Goal: Information Seeking & Learning: Learn about a topic

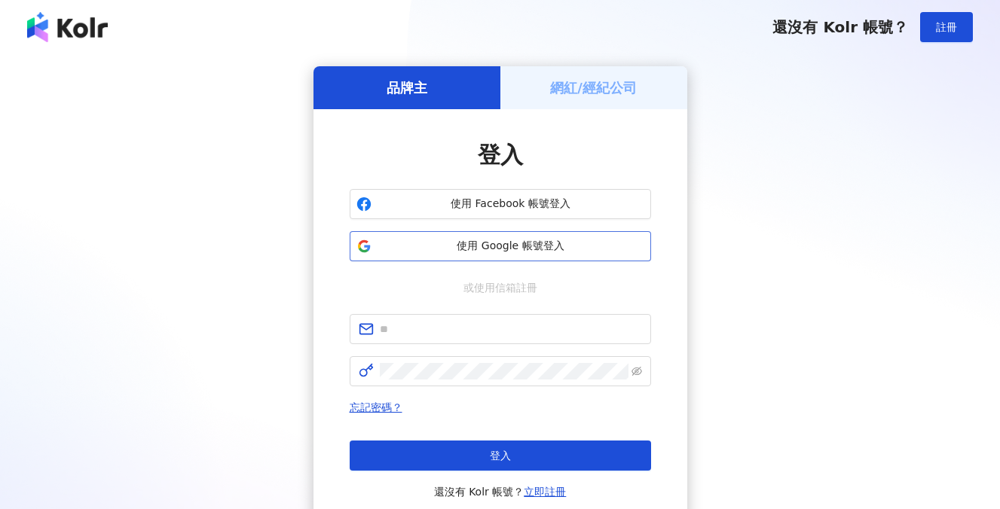
click at [557, 248] on span "使用 Google 帳號登入" at bounding box center [510, 246] width 267 height 15
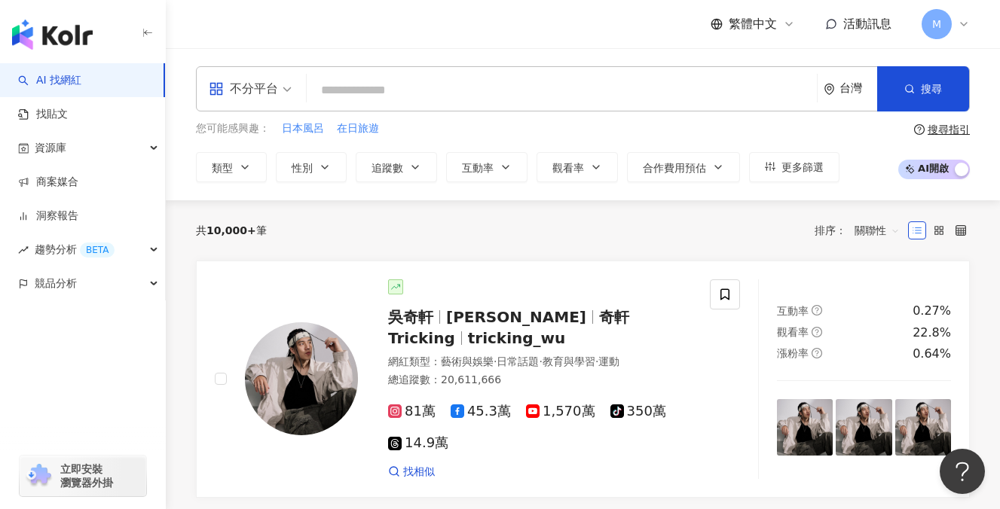
click at [394, 78] on input "search" at bounding box center [562, 90] width 498 height 29
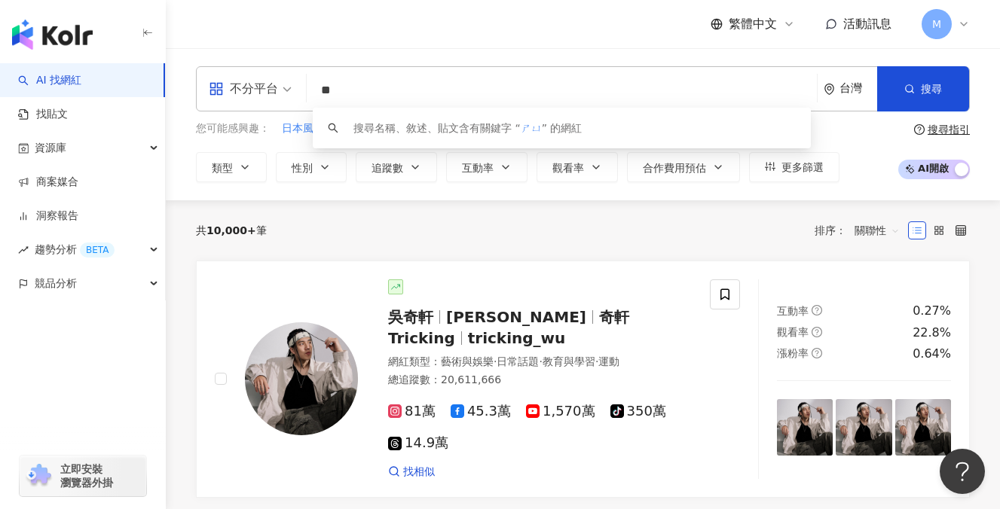
type input "*"
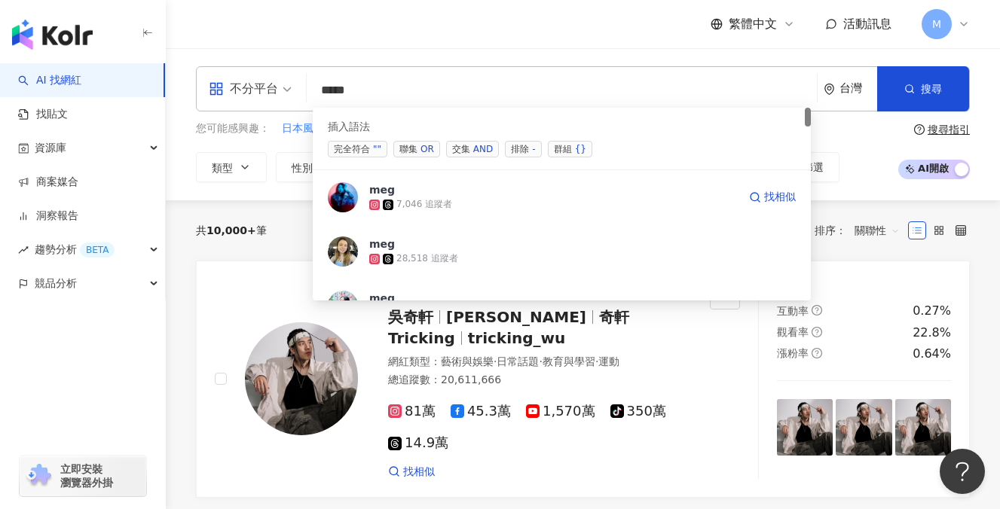
type input "******"
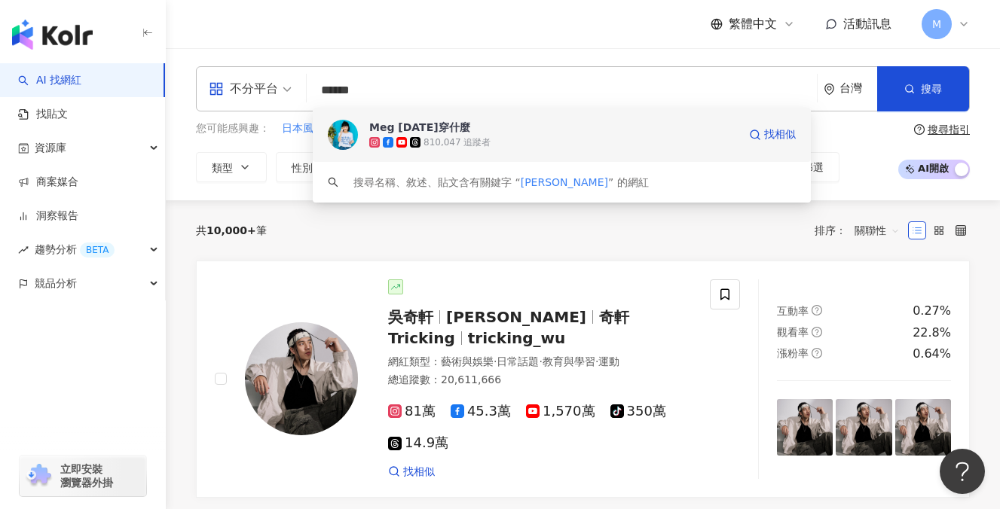
click at [458, 139] on div "810,047 追蹤者" at bounding box center [456, 142] width 67 height 13
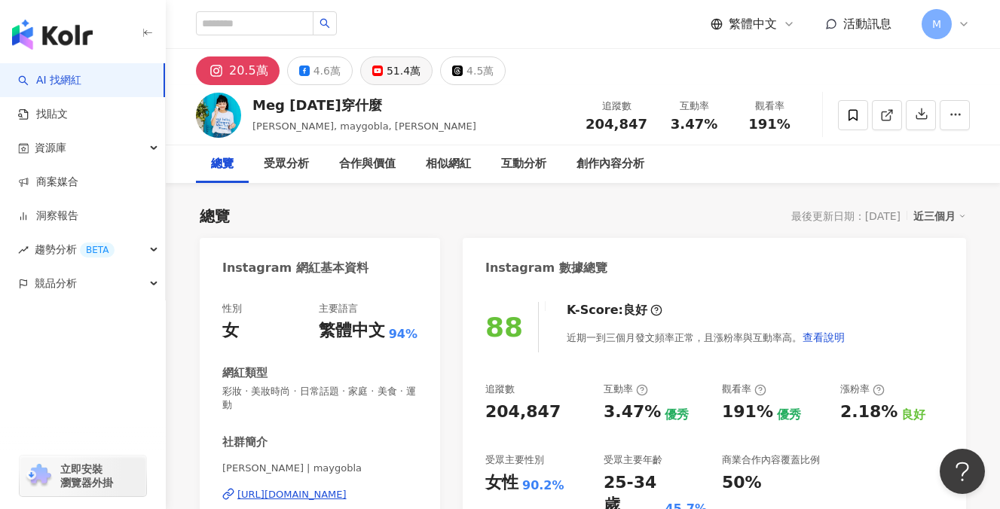
click at [394, 82] on button "51.4萬" at bounding box center [396, 70] width 72 height 29
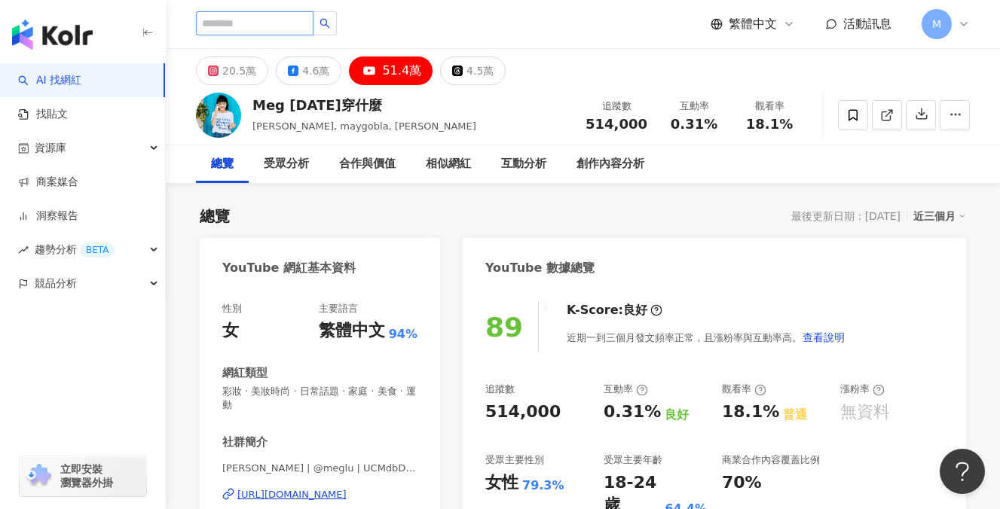
click at [251, 26] on input "search" at bounding box center [255, 23] width 118 height 24
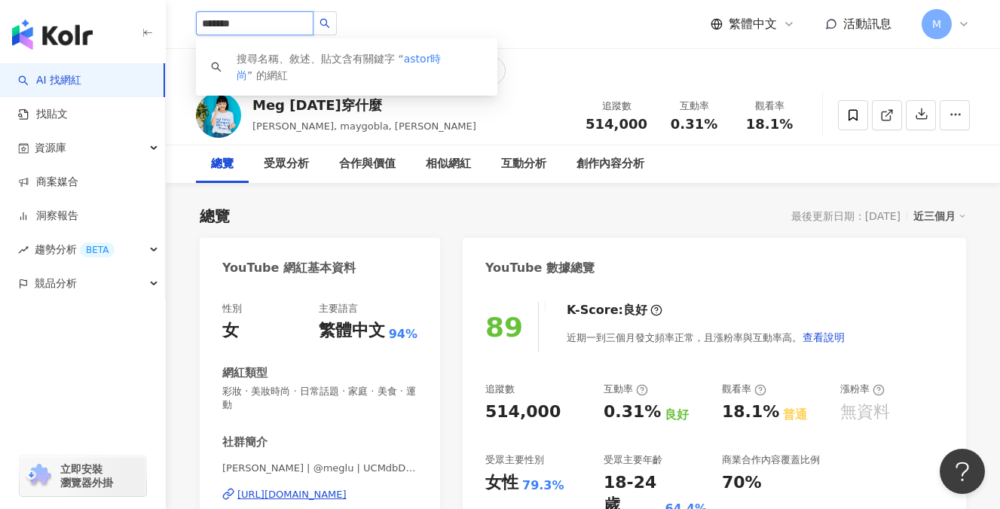
type input "********"
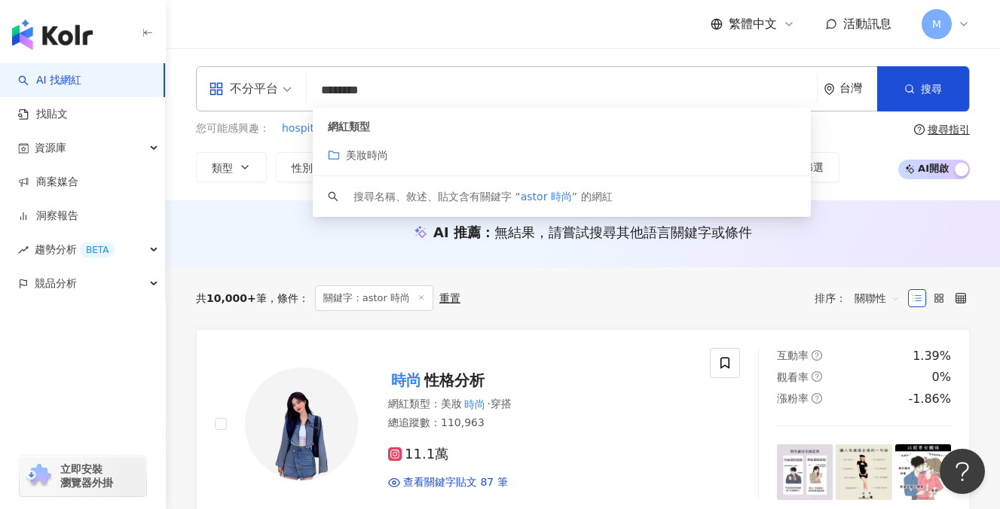
click at [358, 92] on input "********" at bounding box center [562, 90] width 498 height 29
click at [358, 93] on input "********" at bounding box center [562, 90] width 498 height 29
paste input "***"
type input "**********"
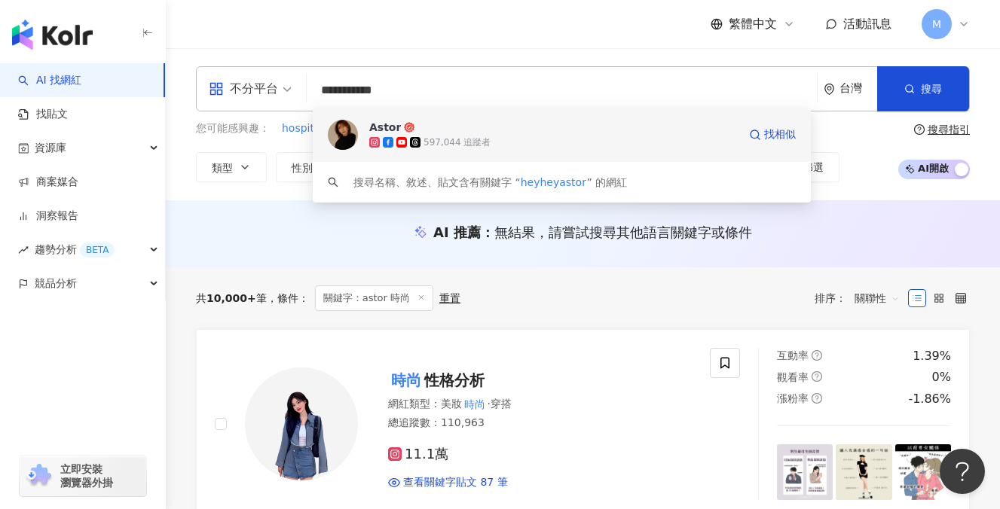
click at [417, 132] on span "Astor" at bounding box center [553, 127] width 368 height 15
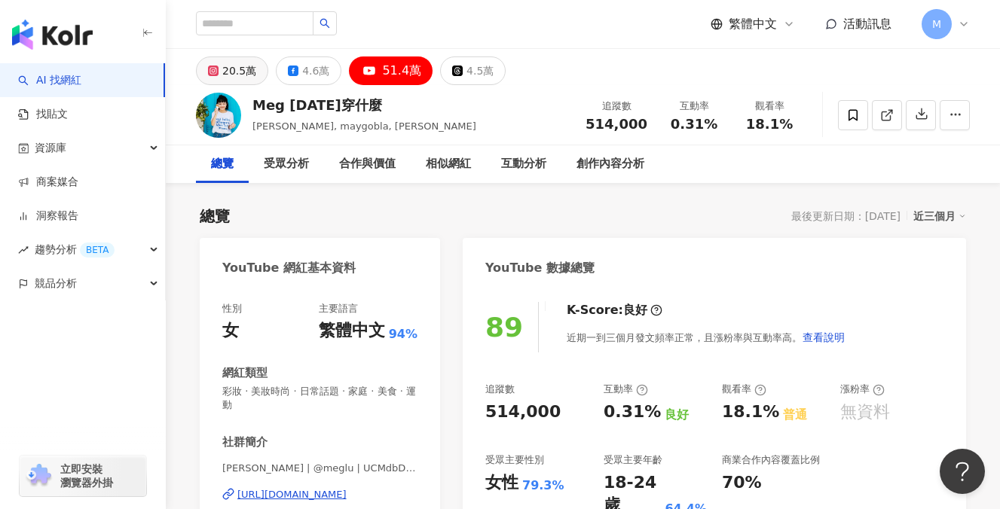
click at [240, 78] on div "20.5萬" at bounding box center [239, 70] width 34 height 21
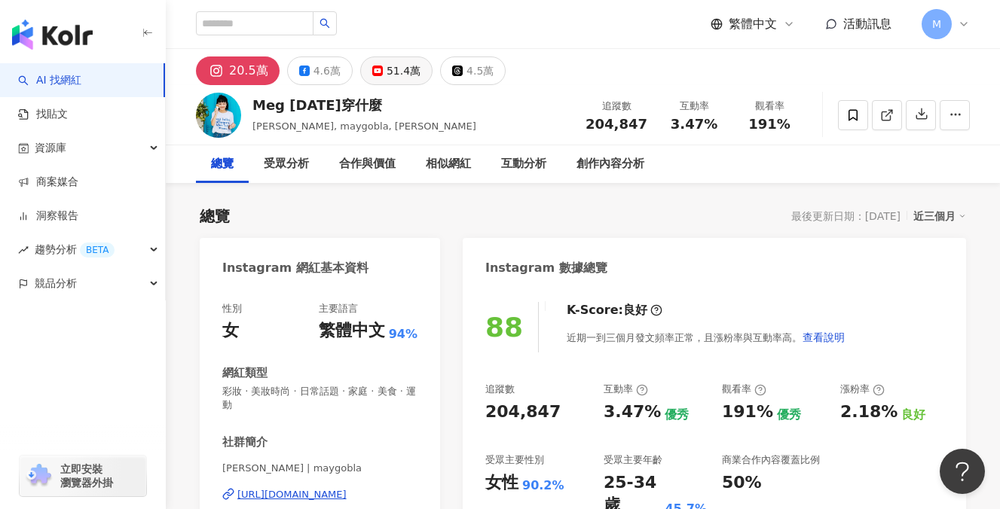
click at [386, 70] on div "51.4萬" at bounding box center [403, 70] width 34 height 21
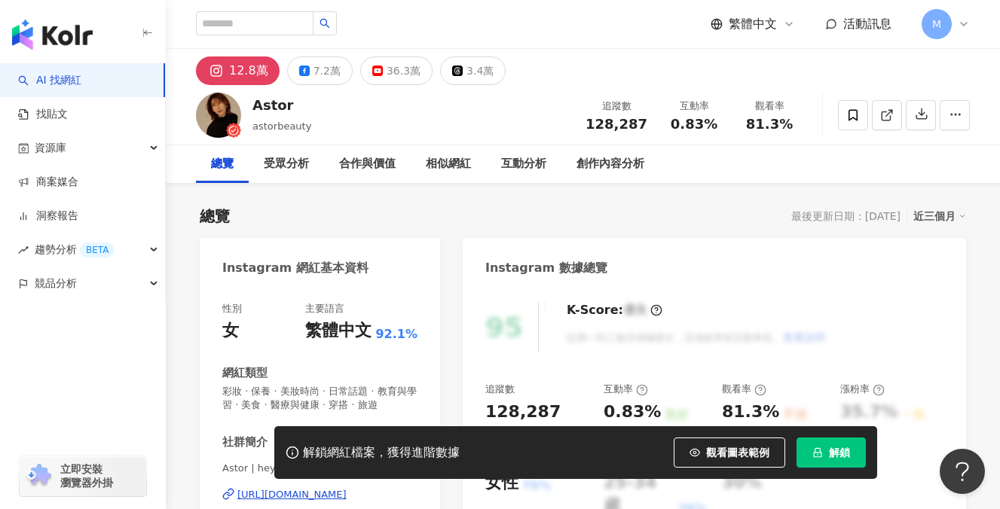
click at [827, 444] on button "解鎖" at bounding box center [830, 453] width 69 height 30
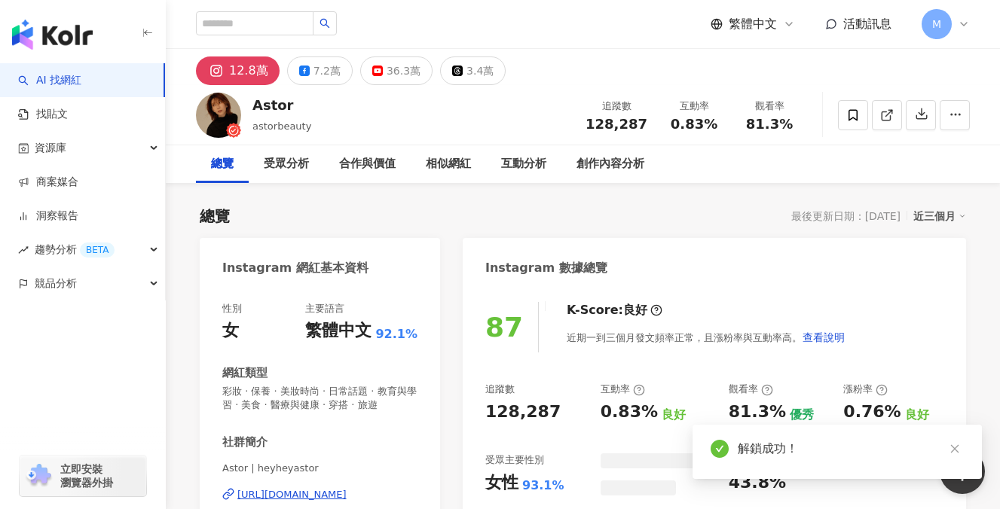
click at [372, 72] on icon at bounding box center [377, 71] width 11 height 11
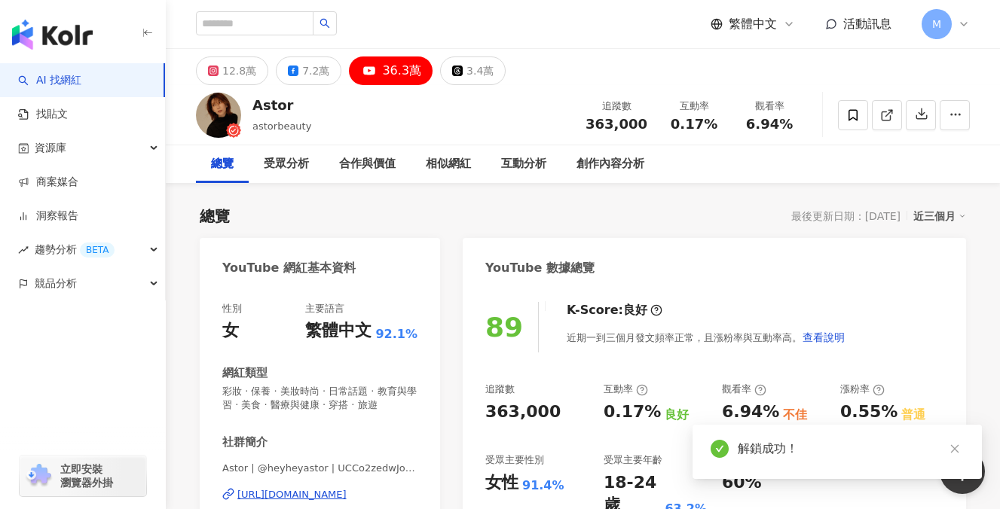
click at [393, 57] on button "36.3萬" at bounding box center [391, 70] width 84 height 29
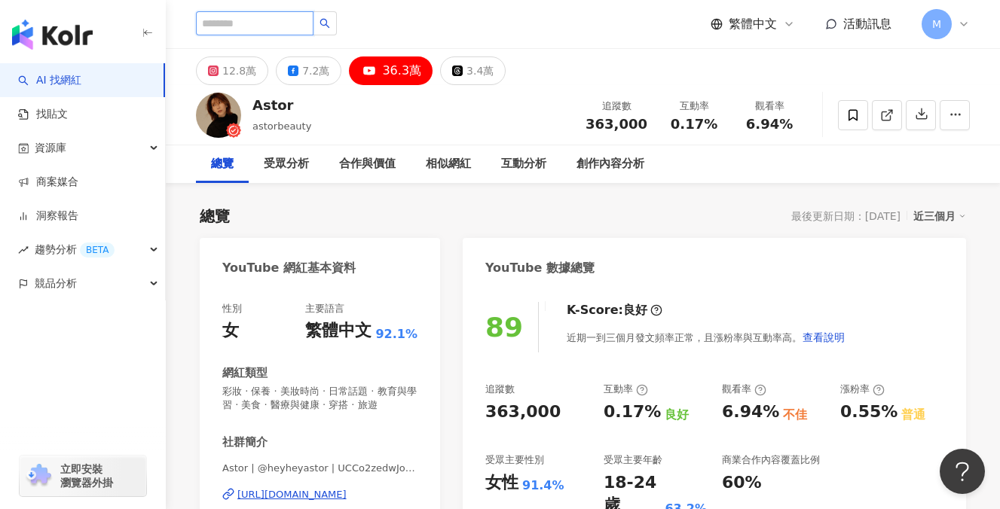
click at [239, 20] on input "search" at bounding box center [255, 23] width 118 height 24
type input "*"
type input "**"
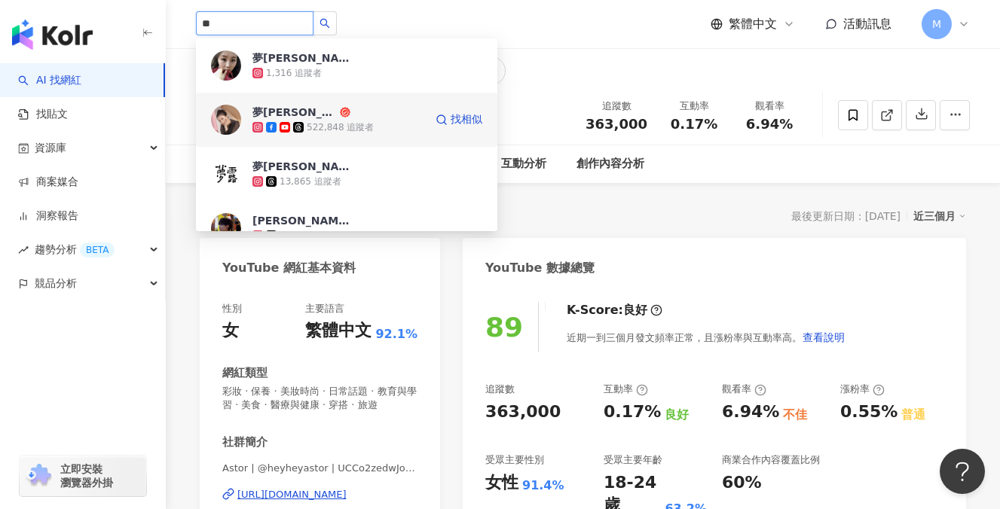
click at [331, 106] on span "夢露" at bounding box center [301, 112] width 98 height 15
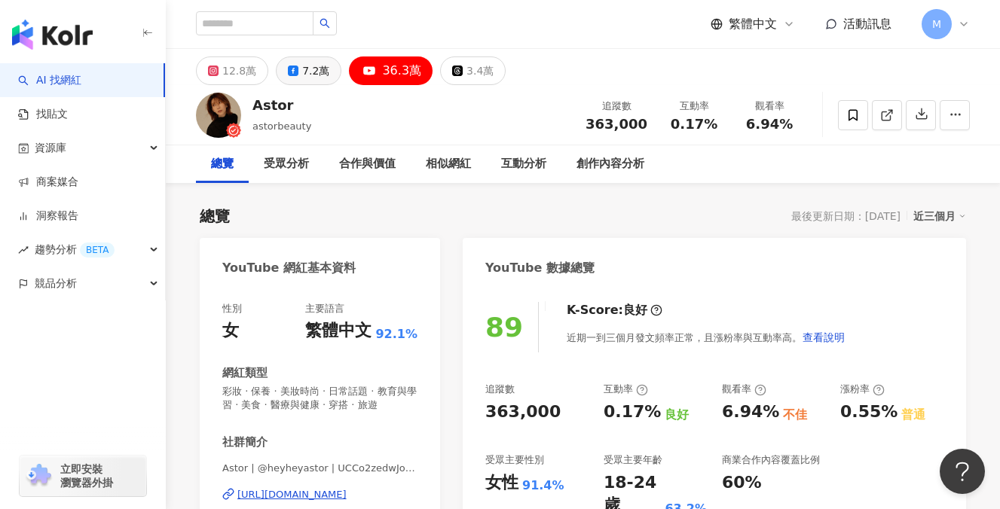
click at [307, 79] on div "7.2萬" at bounding box center [315, 70] width 27 height 21
click at [220, 69] on button "12.8萬" at bounding box center [232, 70] width 72 height 29
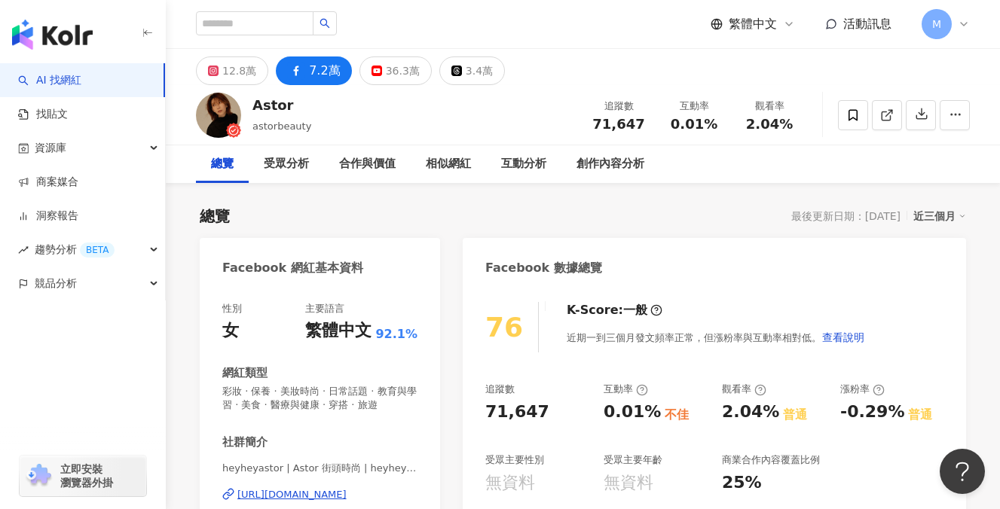
click at [233, 74] on div "12.8萬" at bounding box center [239, 70] width 34 height 21
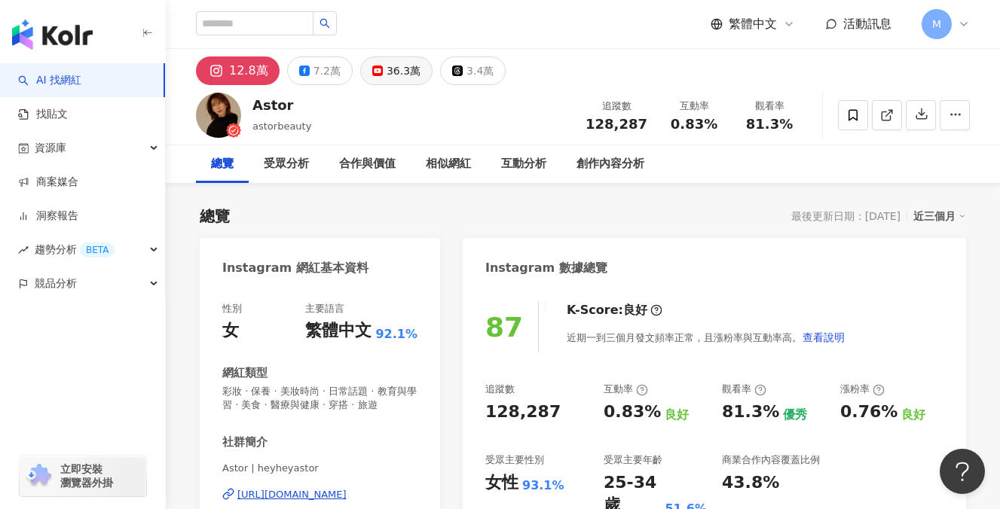
click at [395, 73] on div "36.3萬" at bounding box center [403, 70] width 34 height 21
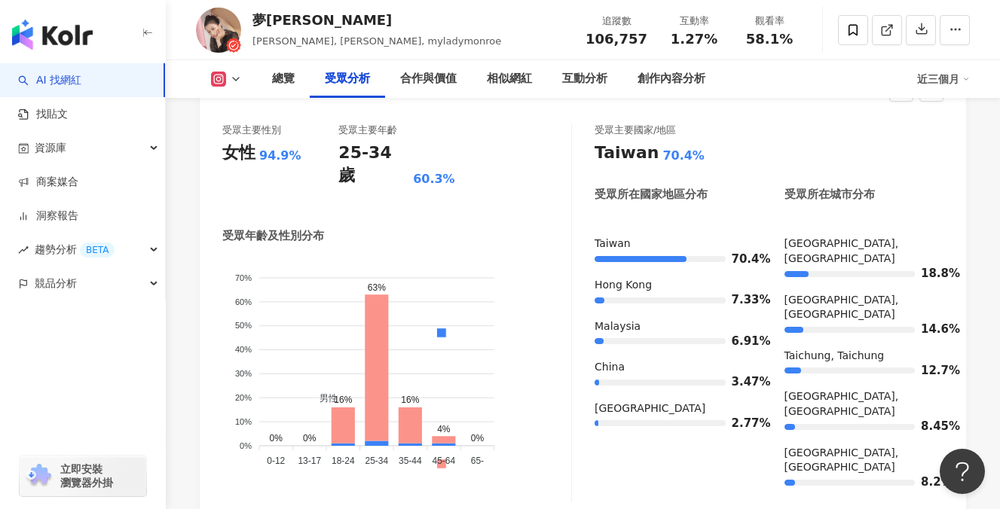
scroll to position [1375, 0]
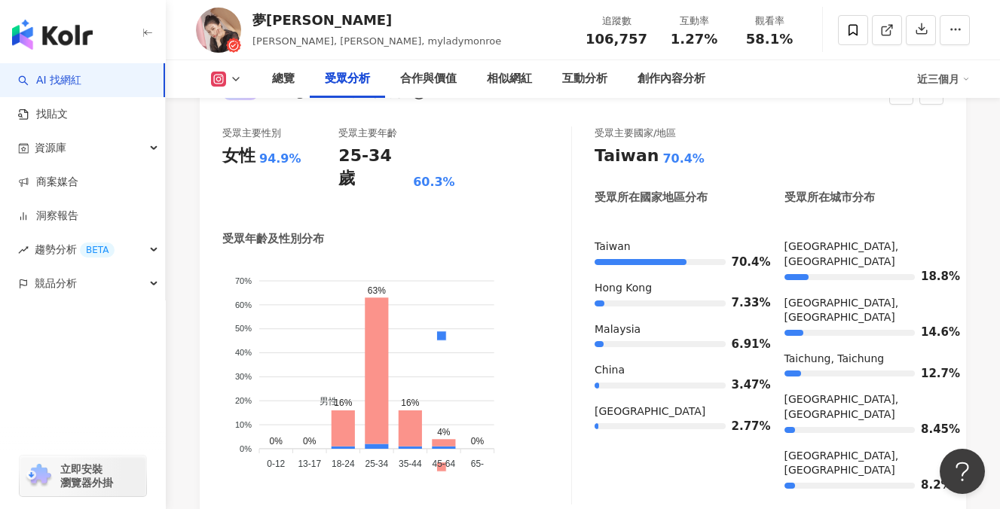
click at [774, 127] on div "受眾主要國家/地區" at bounding box center [768, 134] width 349 height 14
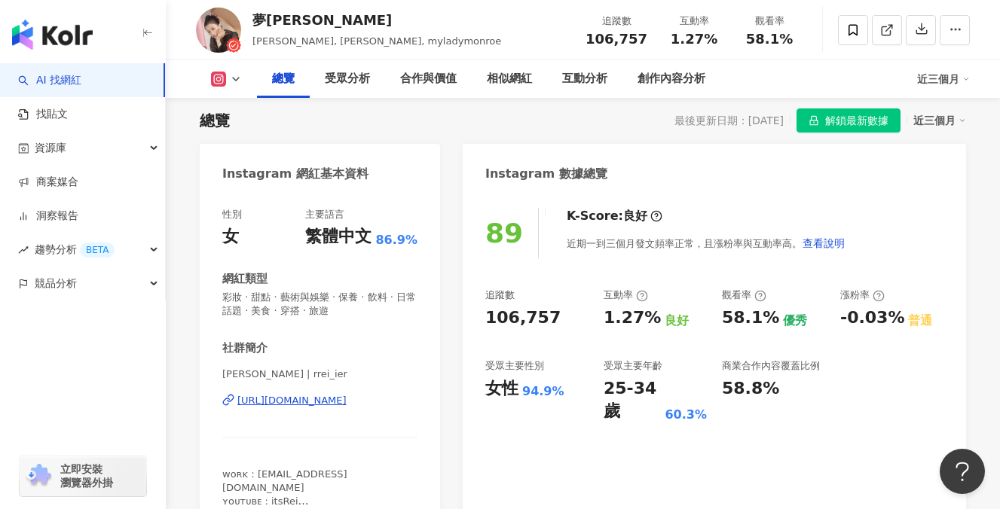
scroll to position [0, 0]
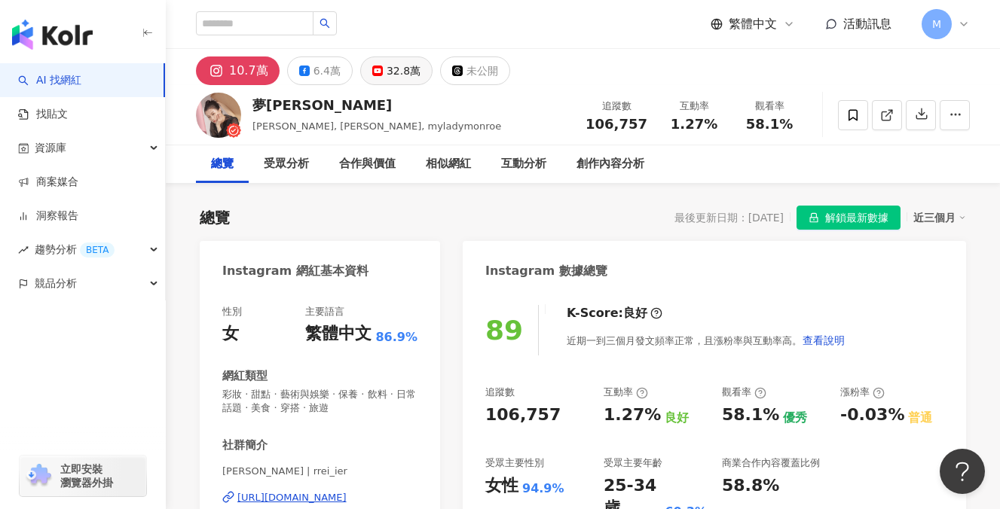
click at [365, 69] on button "32.8萬" at bounding box center [396, 70] width 72 height 29
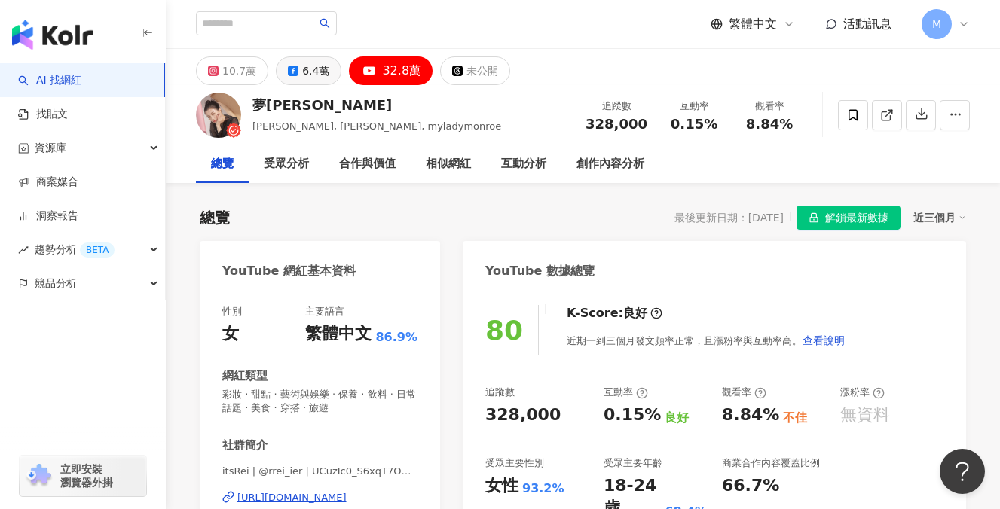
click at [298, 74] on button "6.4萬" at bounding box center [309, 70] width 66 height 29
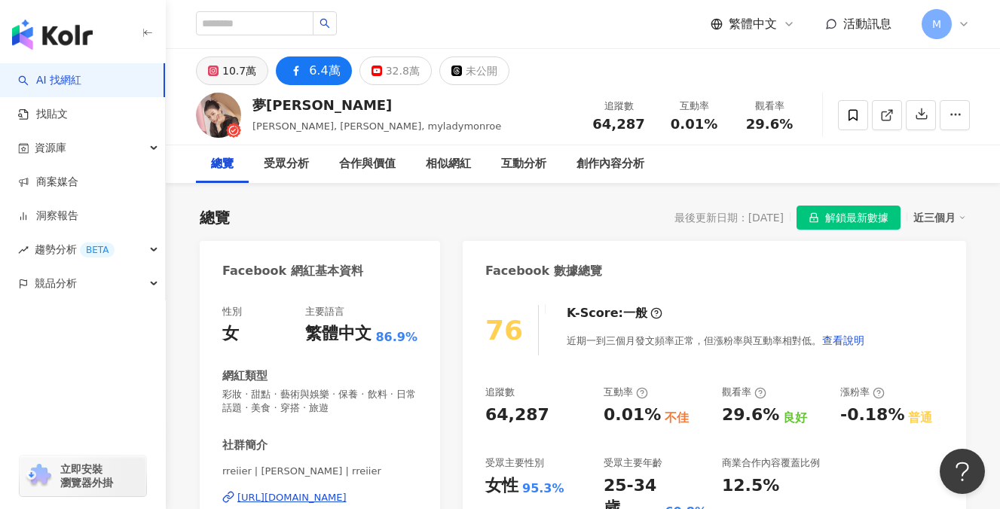
click at [220, 72] on button "10.7萬" at bounding box center [232, 70] width 72 height 29
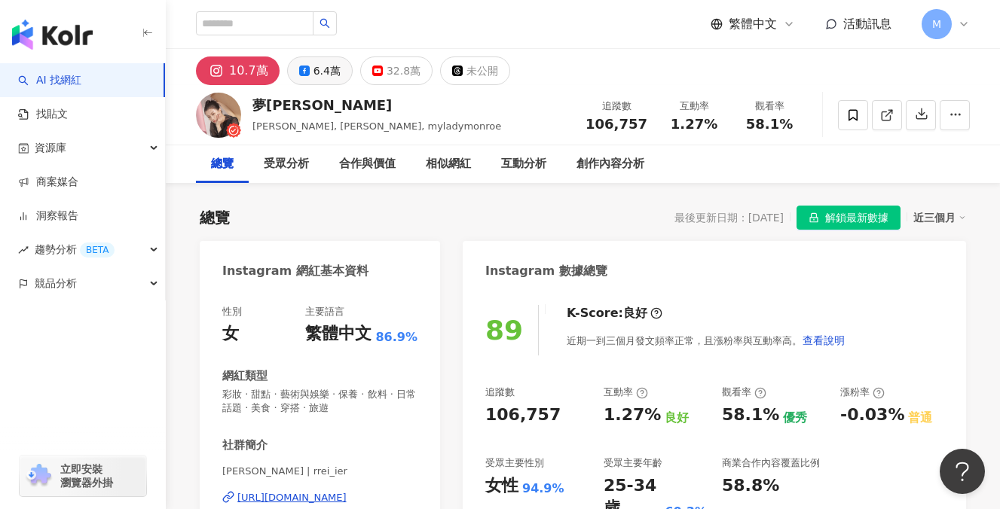
click at [317, 62] on div "6.4萬" at bounding box center [326, 70] width 27 height 21
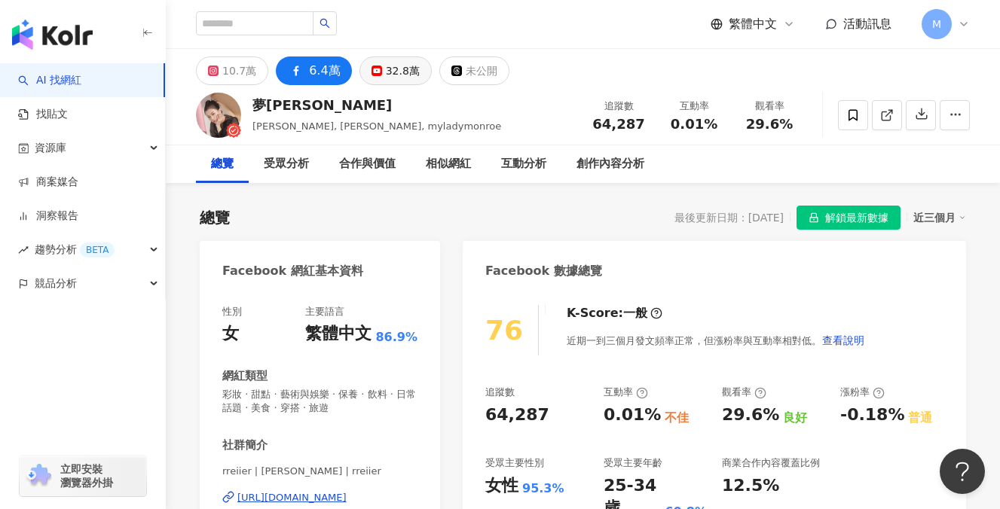
click at [386, 64] on div "32.8萬" at bounding box center [403, 70] width 34 height 21
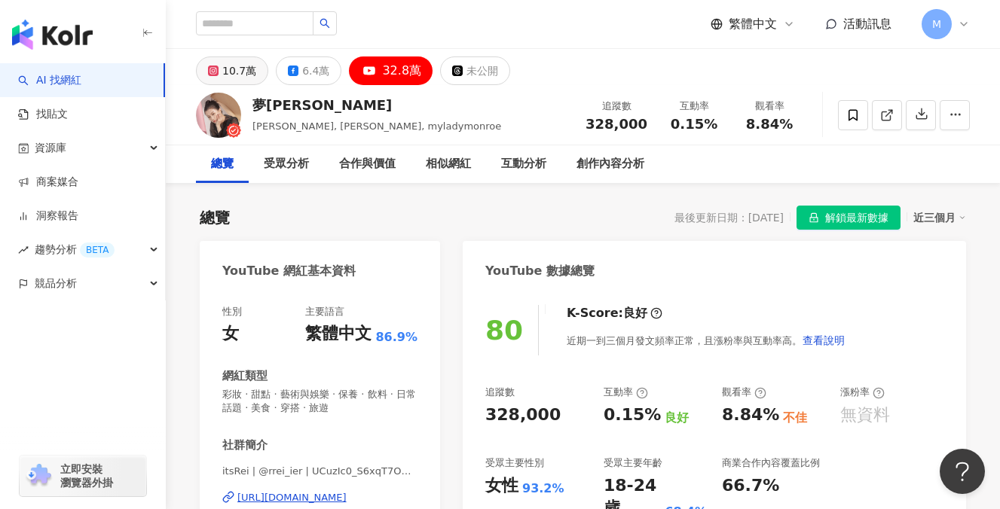
click at [215, 73] on rect at bounding box center [213, 71] width 8 height 8
click at [229, 74] on div "10.7萬" at bounding box center [239, 70] width 34 height 21
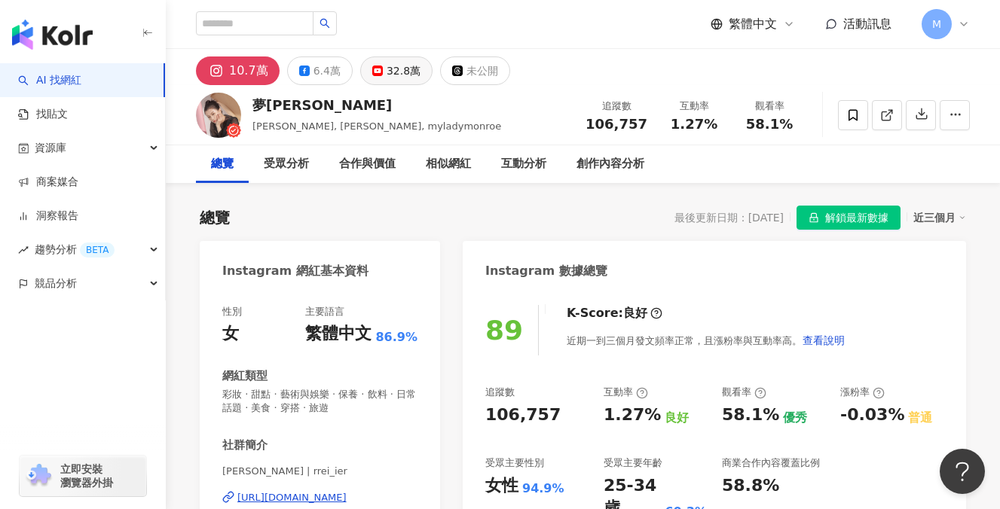
click at [392, 63] on div "32.8萬" at bounding box center [403, 70] width 34 height 21
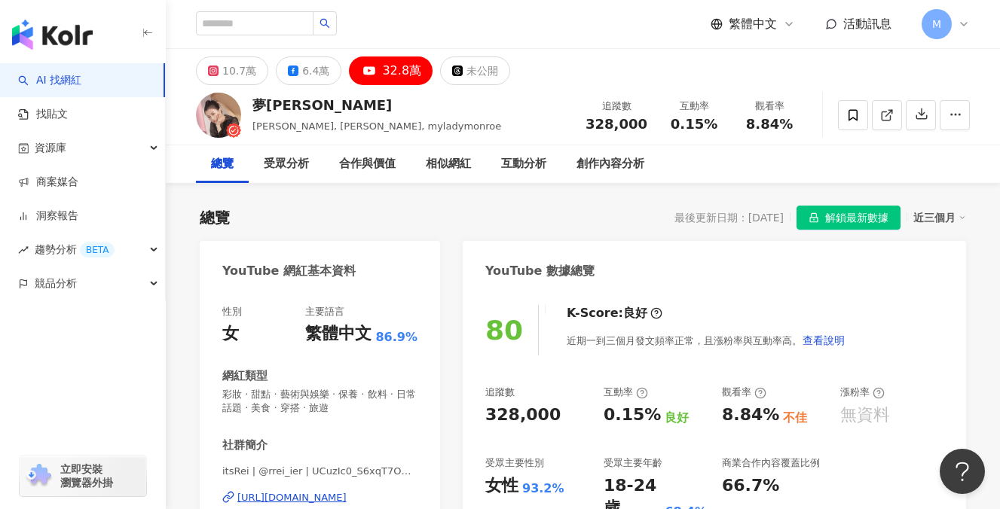
click at [261, 11] on div "繁體中文 活動訊息 M" at bounding box center [583, 24] width 774 height 48
click at [260, 18] on input "search" at bounding box center [255, 23] width 118 height 24
type input "*"
type input "*********"
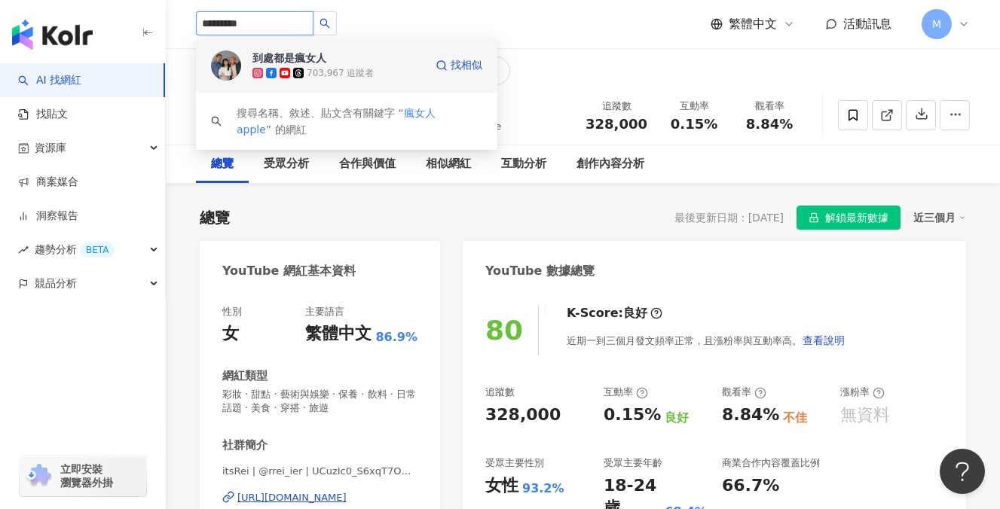
click at [313, 58] on div "到處都是瘋女人" at bounding box center [289, 57] width 74 height 15
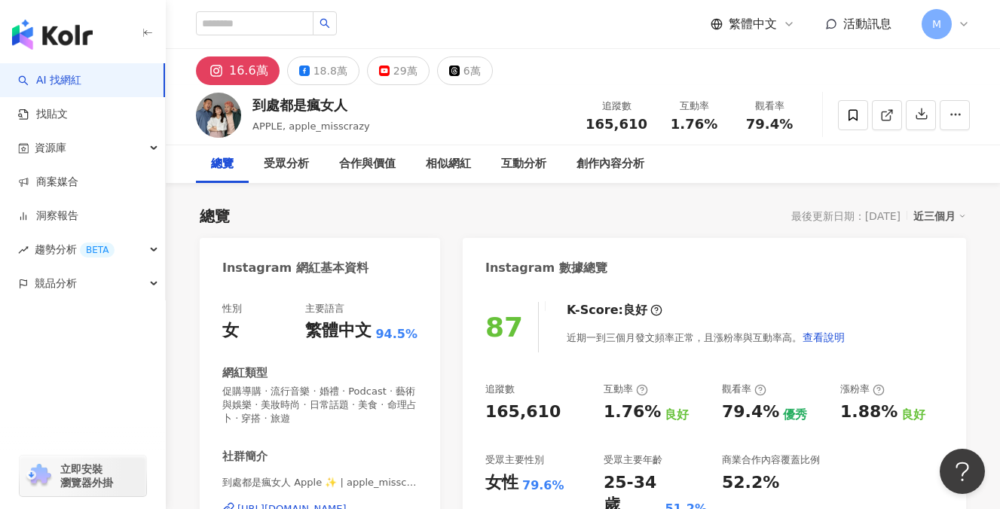
click at [447, 147] on div "相似網紅" at bounding box center [448, 164] width 75 height 38
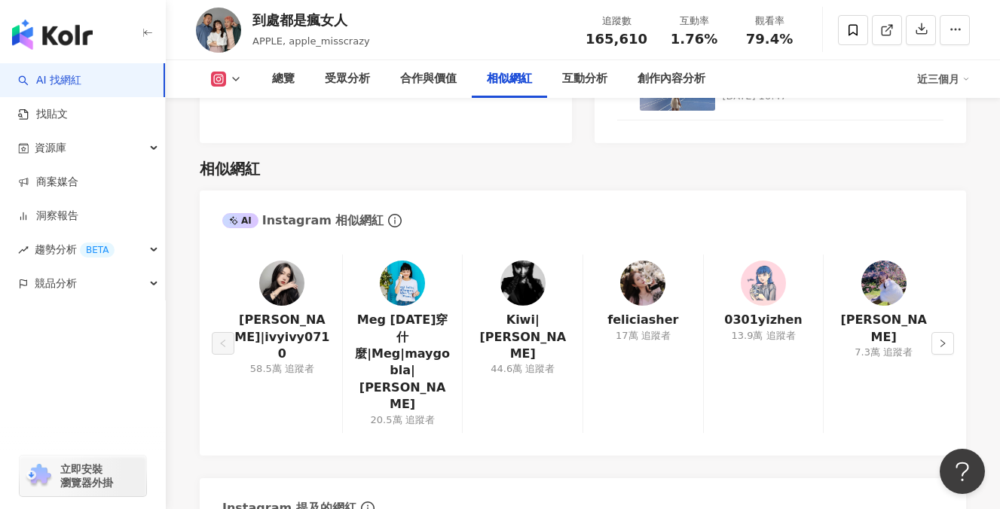
click at [958, 272] on div "[PERSON_NAME]|ivyivy0710 58.5萬 追蹤者 [PERSON_NAME] [DATE]穿什麼|[PERSON_NAME]|maygob…" at bounding box center [583, 348] width 766 height 216
click at [945, 339] on icon "right" at bounding box center [942, 343] width 9 height 9
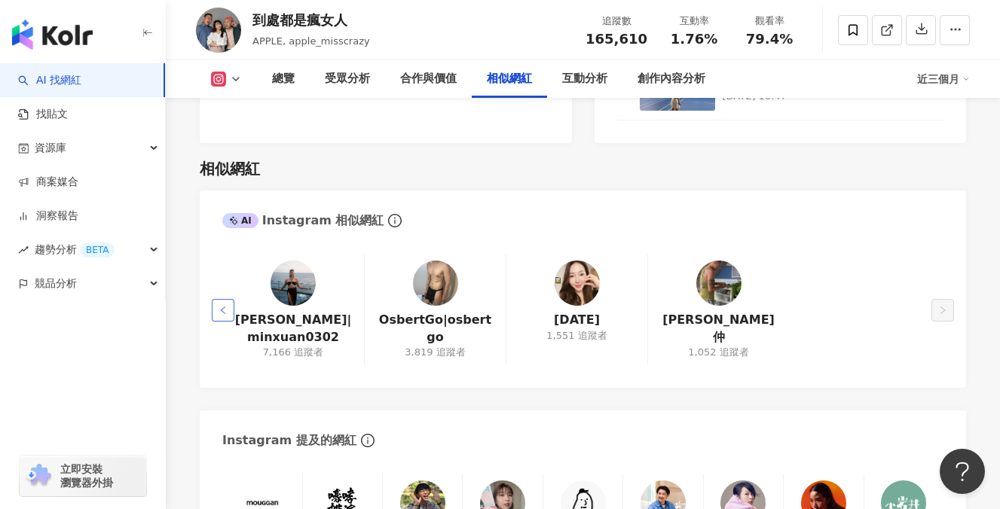
click at [215, 299] on button "button" at bounding box center [223, 310] width 23 height 23
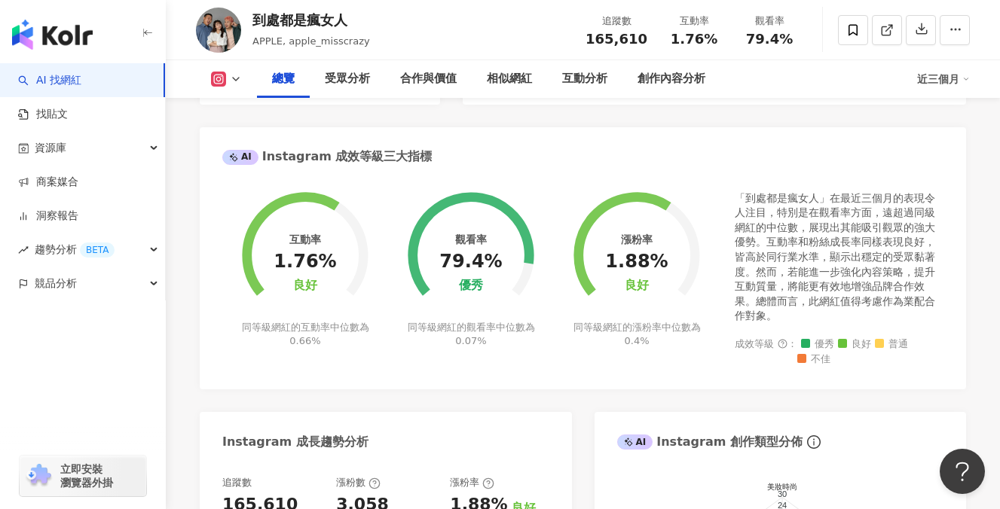
scroll to position [0, 0]
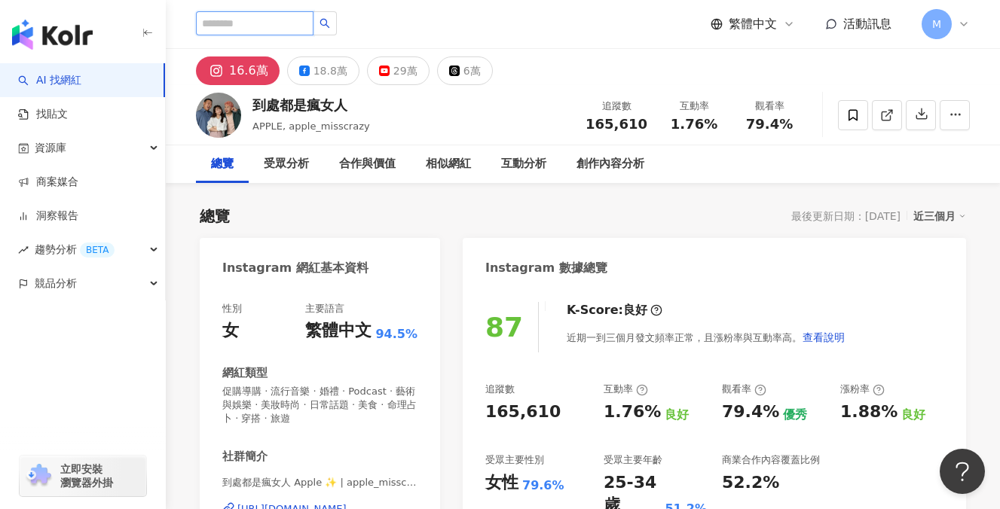
click at [264, 31] on input "search" at bounding box center [255, 23] width 118 height 24
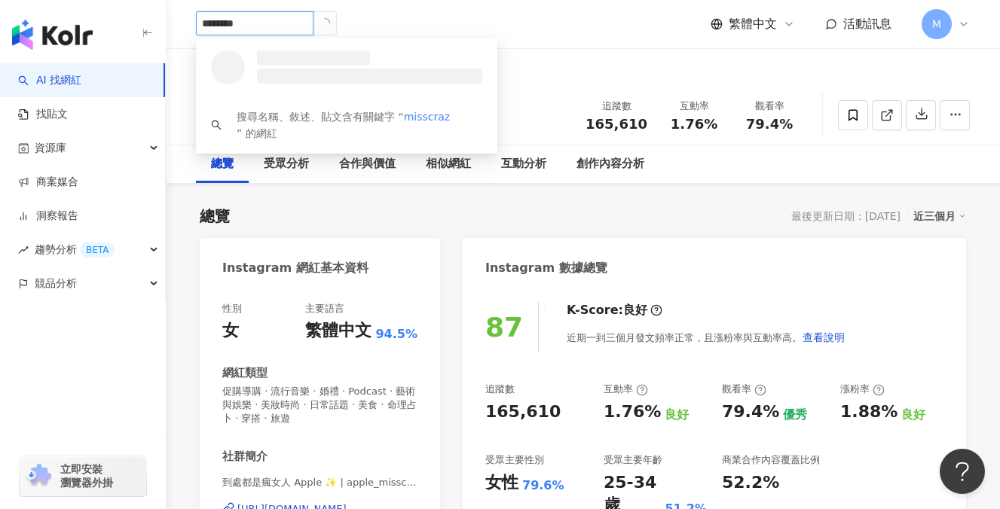
type input "*********"
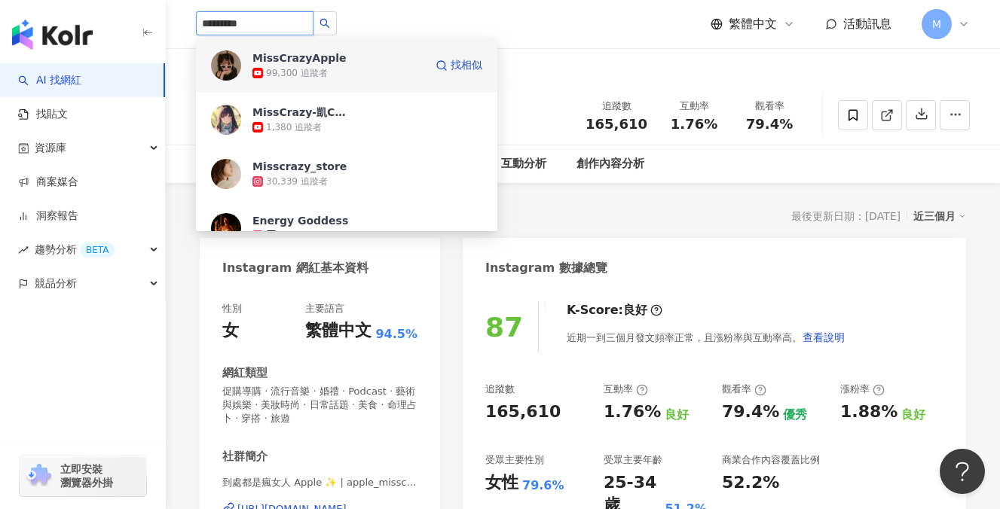
click at [282, 74] on div "99,300 追蹤者" at bounding box center [297, 73] width 62 height 13
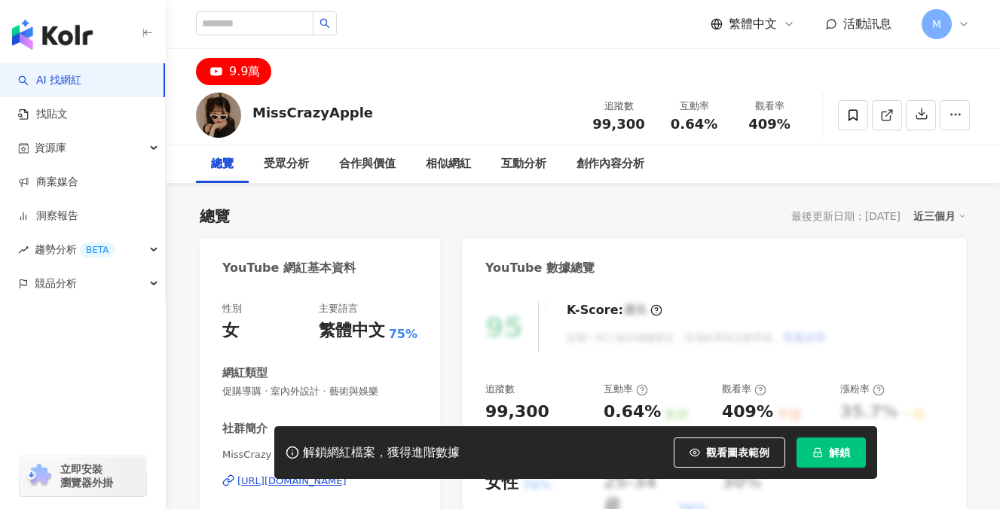
click at [821, 455] on icon "lock" at bounding box center [817, 452] width 11 height 11
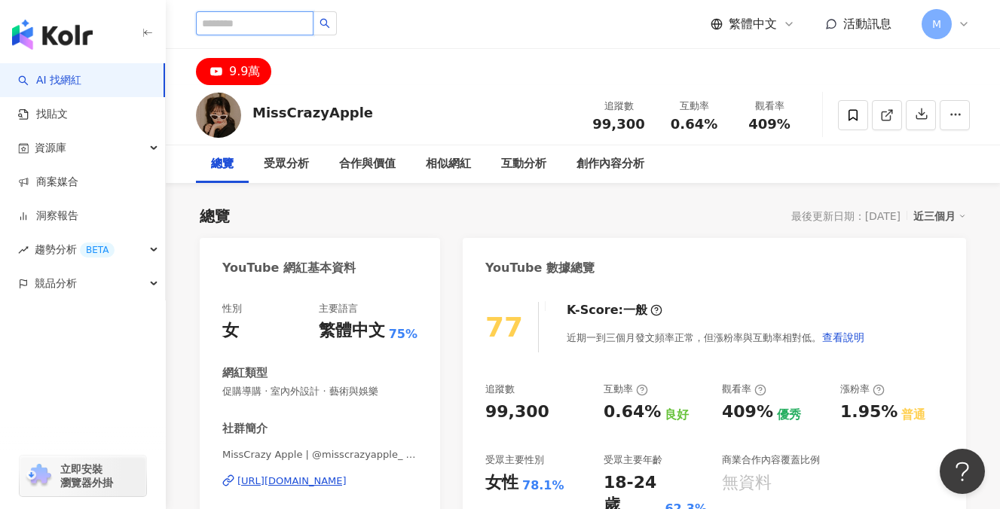
click at [279, 35] on input "search" at bounding box center [255, 23] width 118 height 24
type input "*"
type input "**"
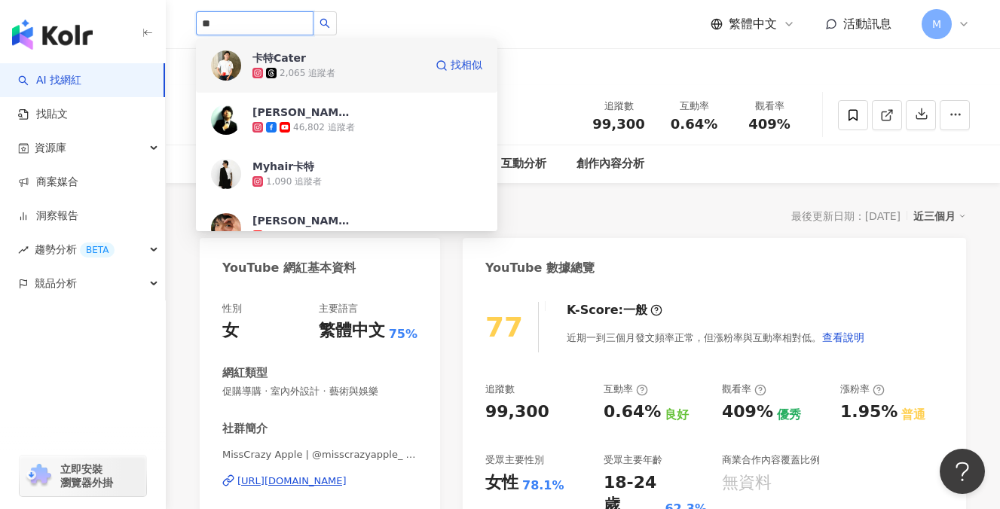
click at [357, 71] on div "2,065 追蹤者" at bounding box center [338, 73] width 172 height 15
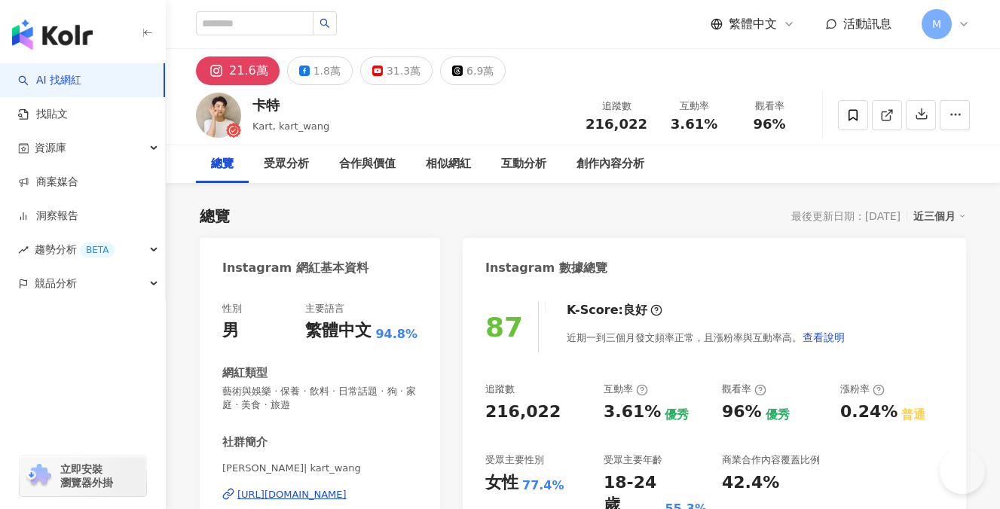
click at [377, 69] on button "31.3萬" at bounding box center [396, 70] width 72 height 29
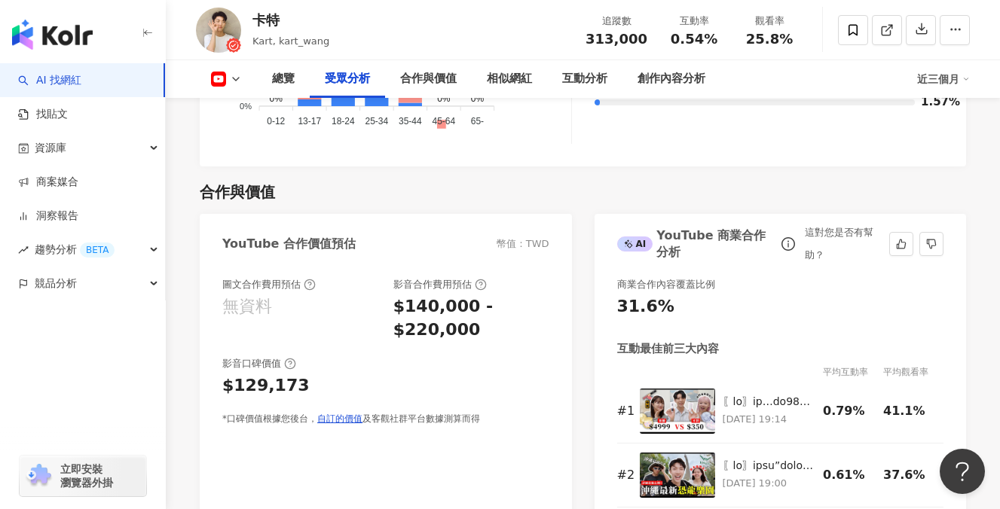
scroll to position [1735, 0]
